Goal: Task Accomplishment & Management: Complete application form

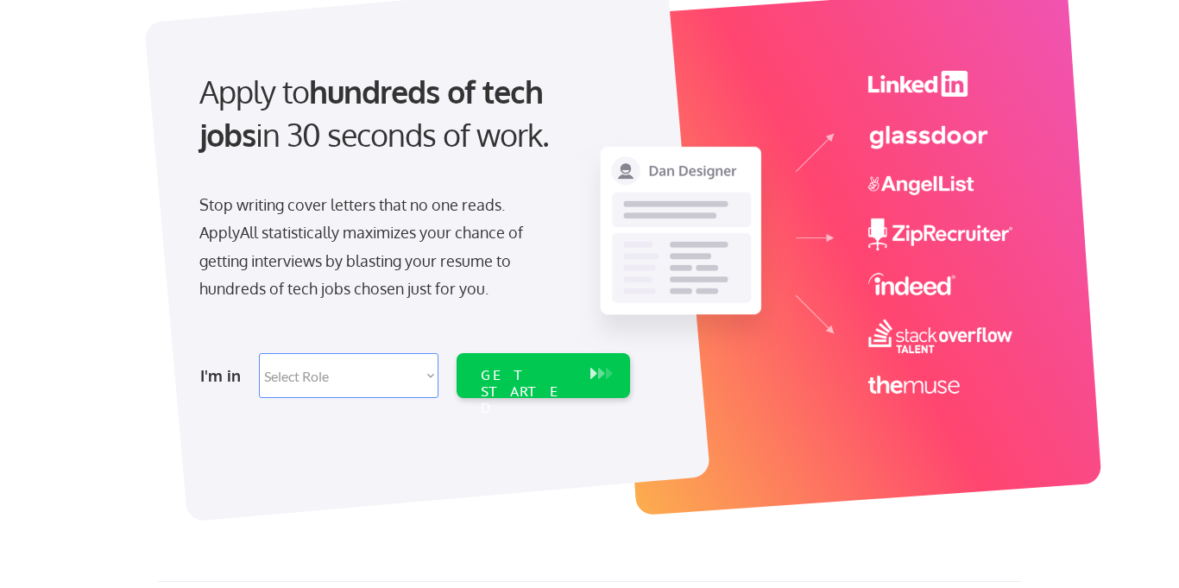
click at [426, 363] on select "Select Role Software Engineering Product Management Customer Success Sales UI/U…" at bounding box center [349, 375] width 180 height 45
select select ""sales0""
click at [259, 353] on select "Select Role Software Engineering Product Management Customer Success Sales UI/U…" at bounding box center [349, 375] width 180 height 45
select select ""sales0""
click at [538, 373] on div "GET STARTED" at bounding box center [527, 392] width 92 height 50
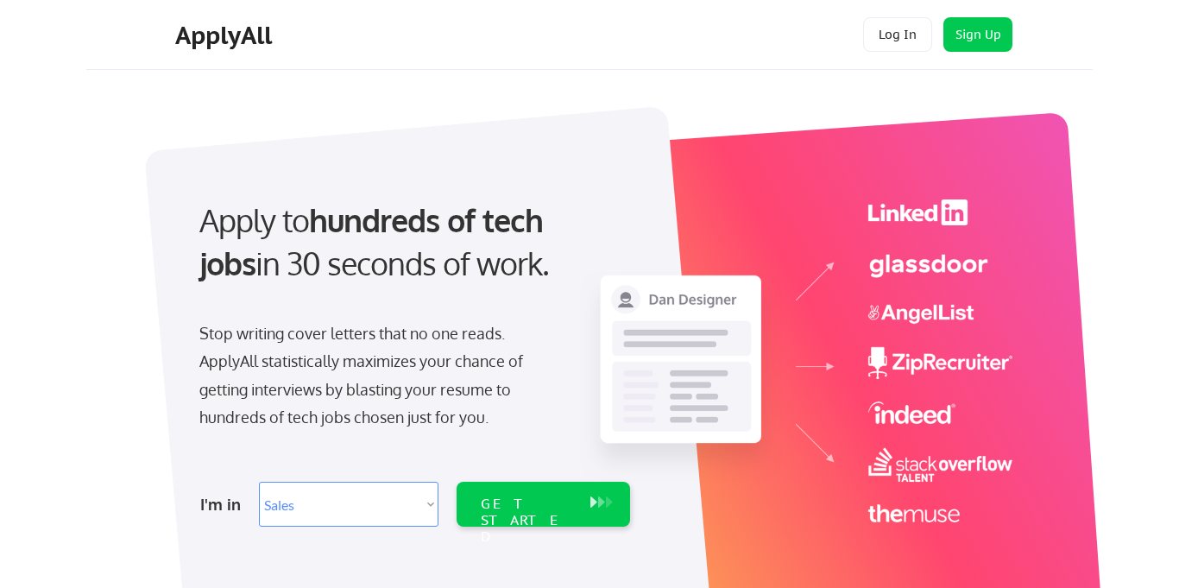
select select ""sales0""
